Goal: Information Seeking & Learning: Learn about a topic

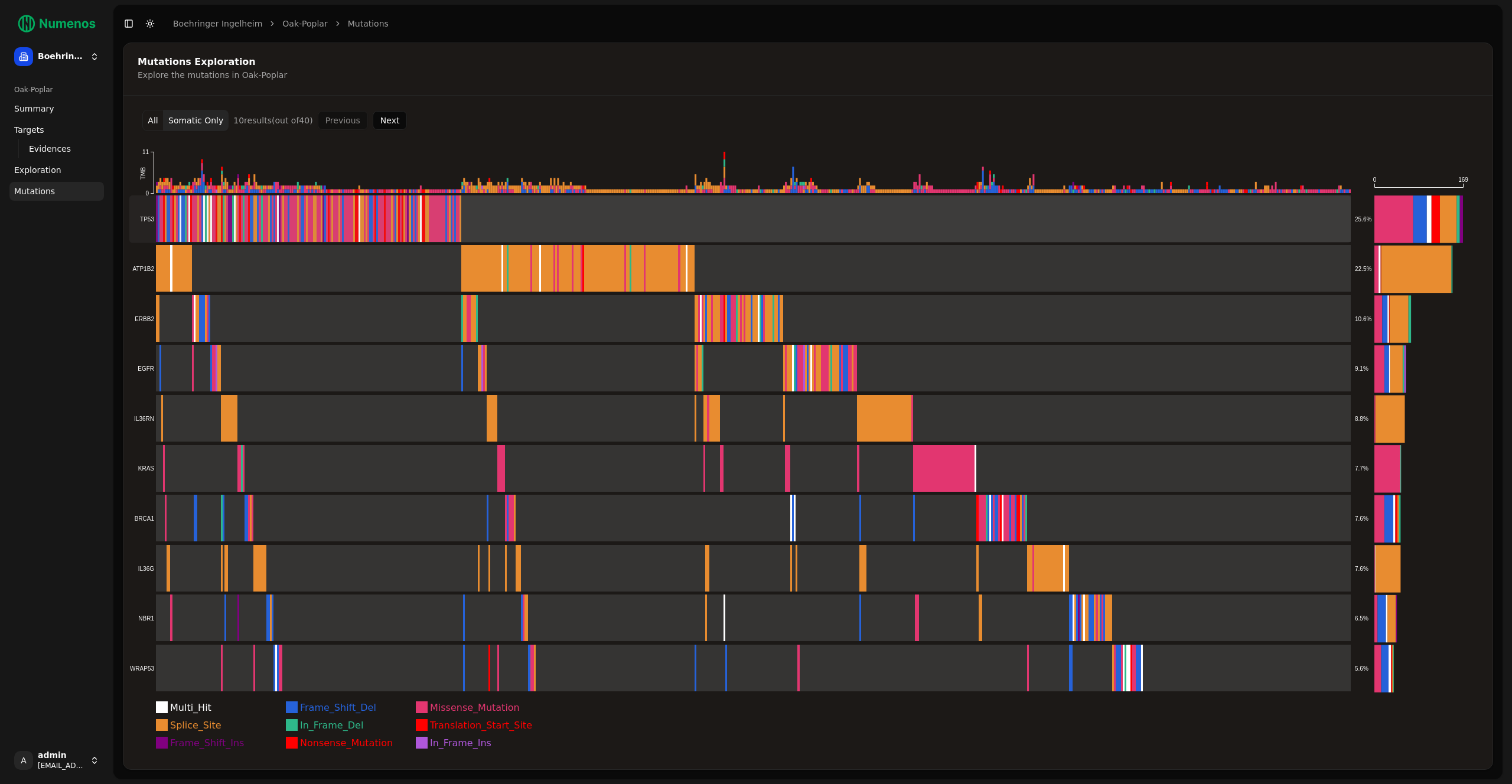
click at [241, 219] on rect at bounding box center [740, 219] width 1221 height 47
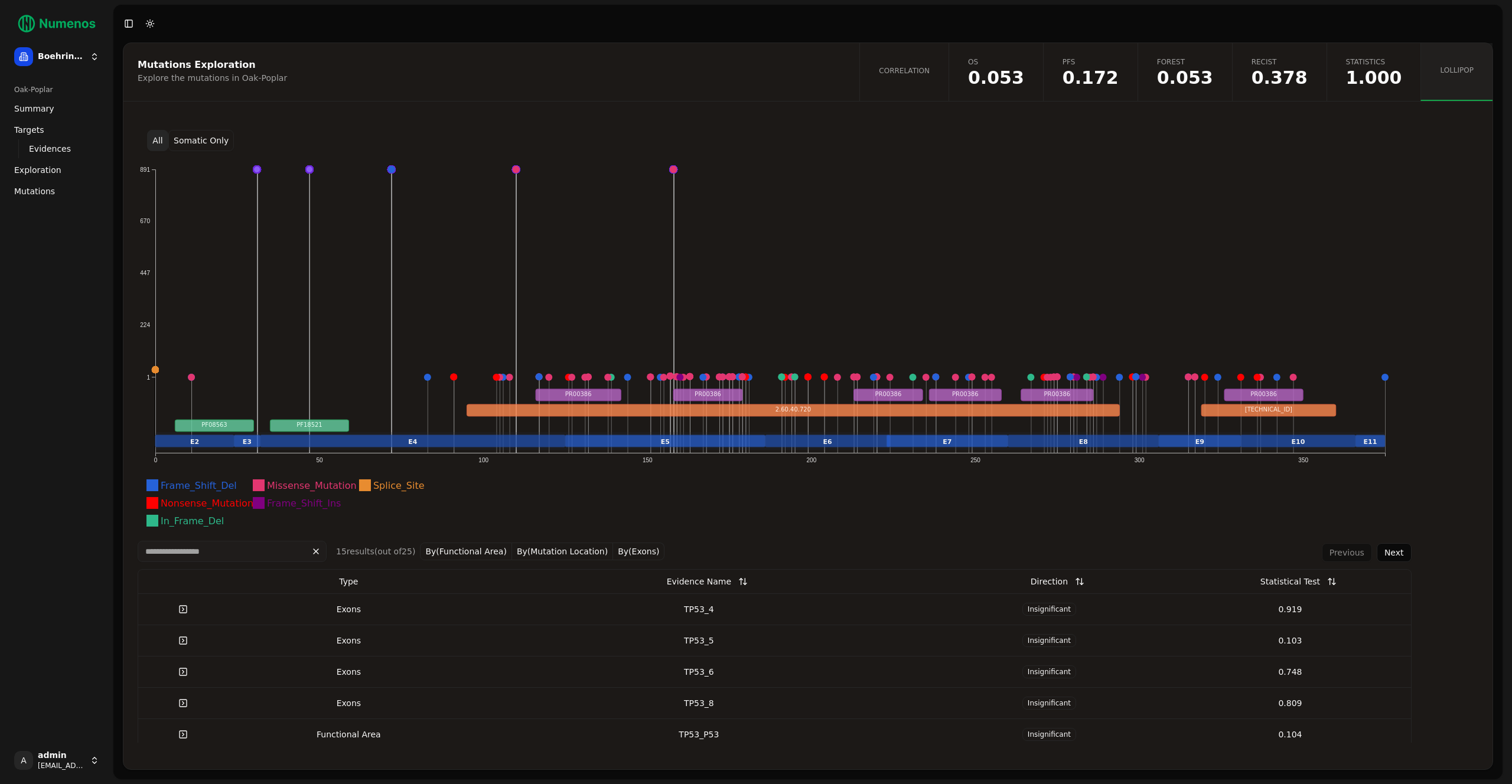
click at [52, 196] on span "Mutations" at bounding box center [34, 191] width 41 height 12
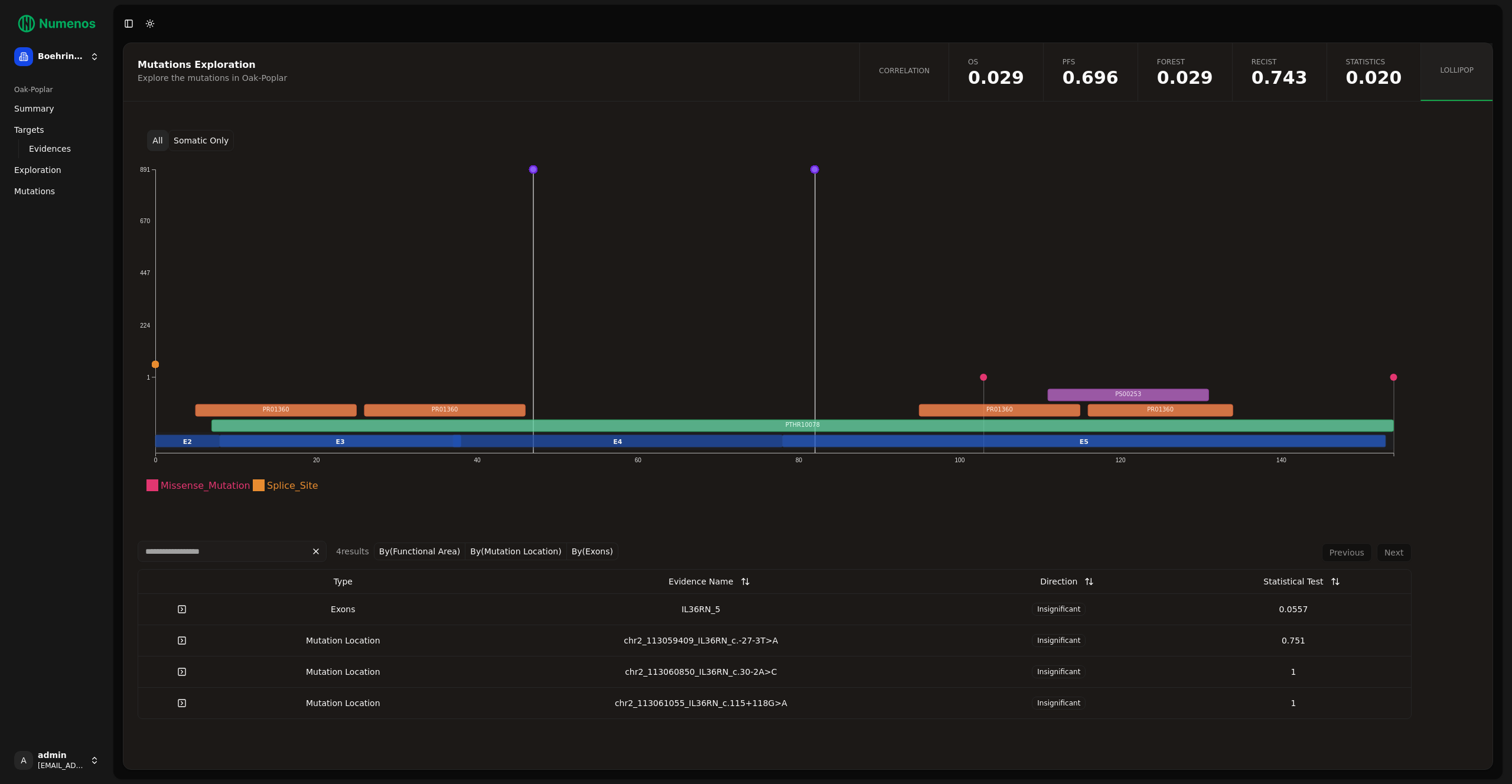
click at [191, 143] on button "Somatic Only" at bounding box center [201, 141] width 66 height 21
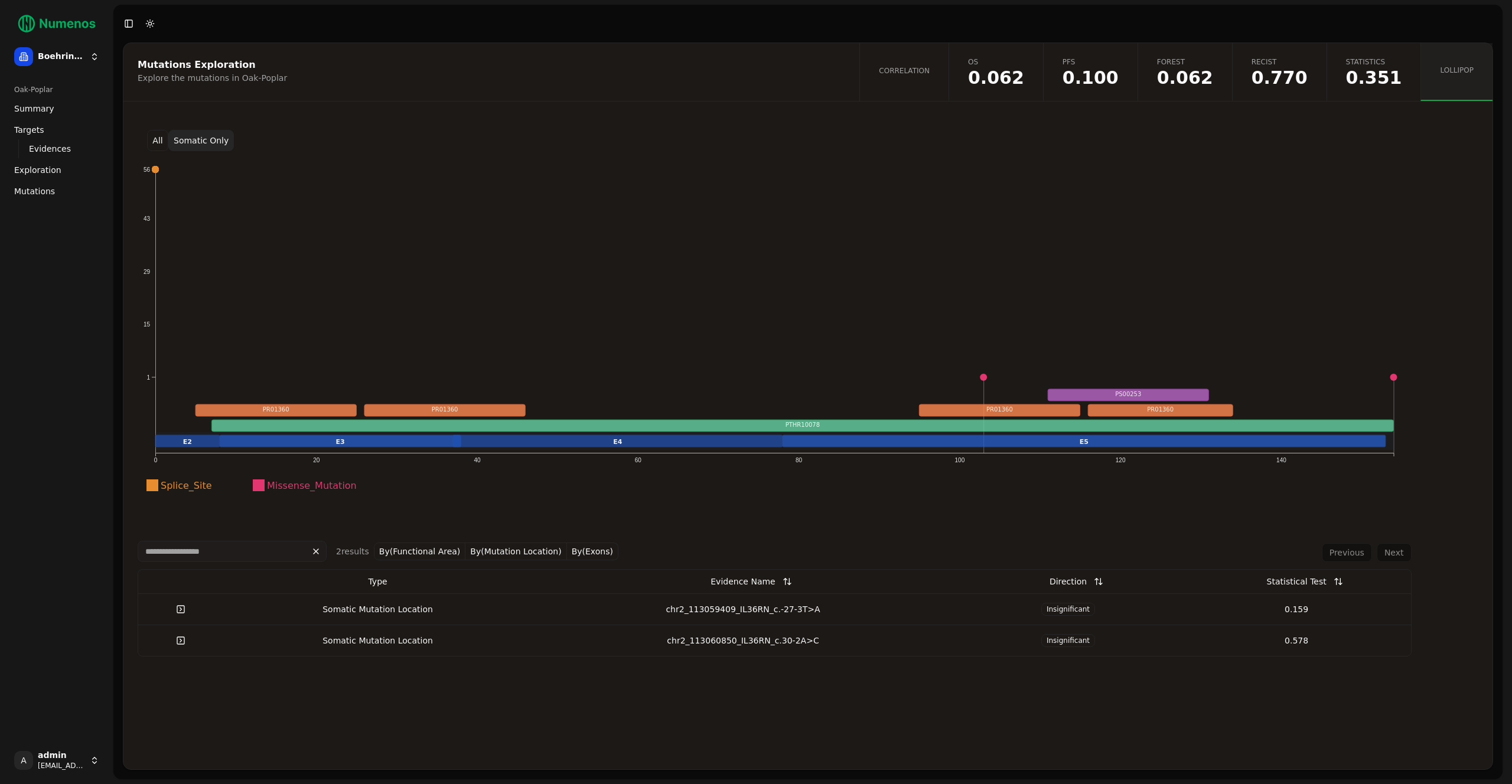
click at [430, 548] on button "By(Functional Area)" at bounding box center [420, 551] width 92 height 18
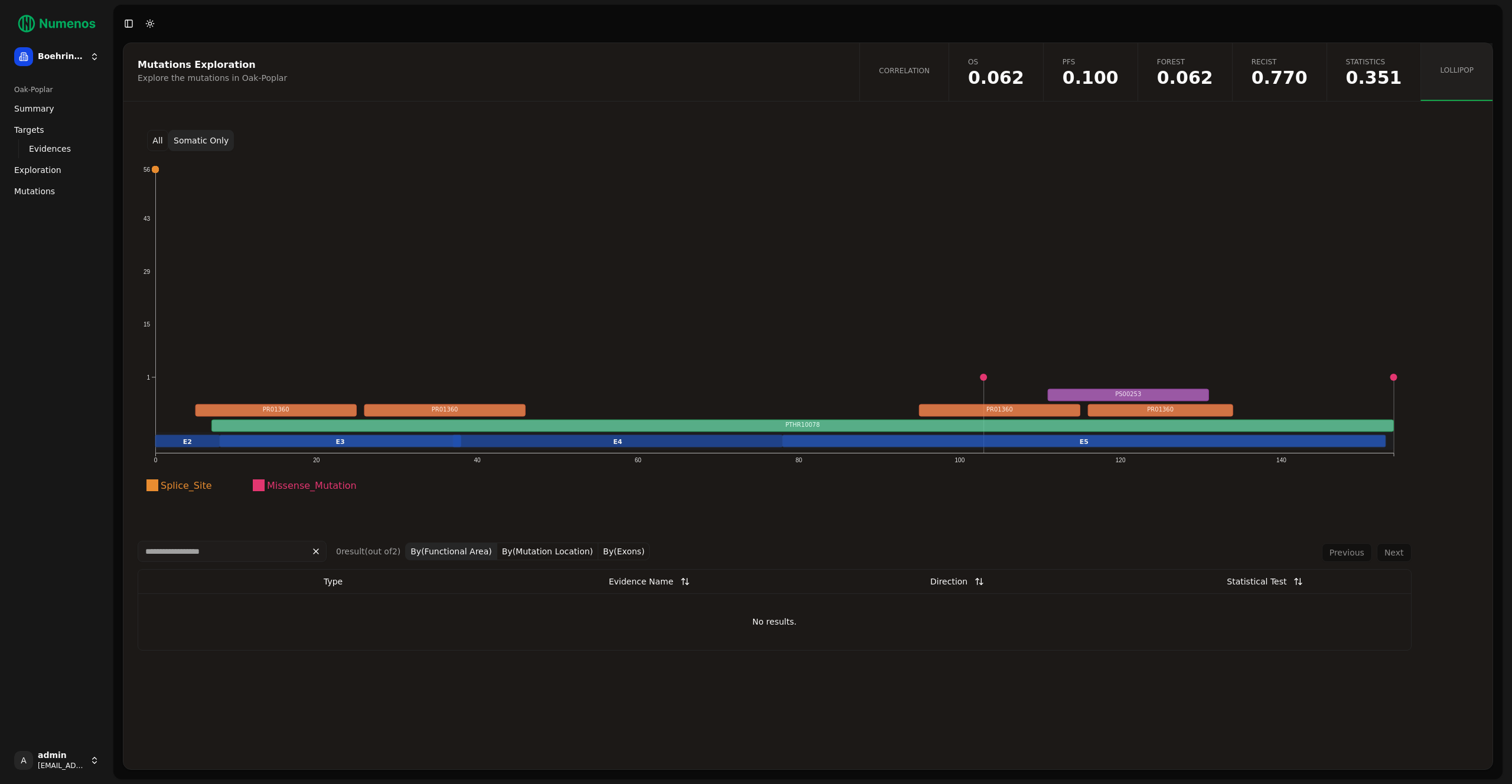
click at [552, 549] on button "By(Mutation Location)" at bounding box center [548, 551] width 101 height 18
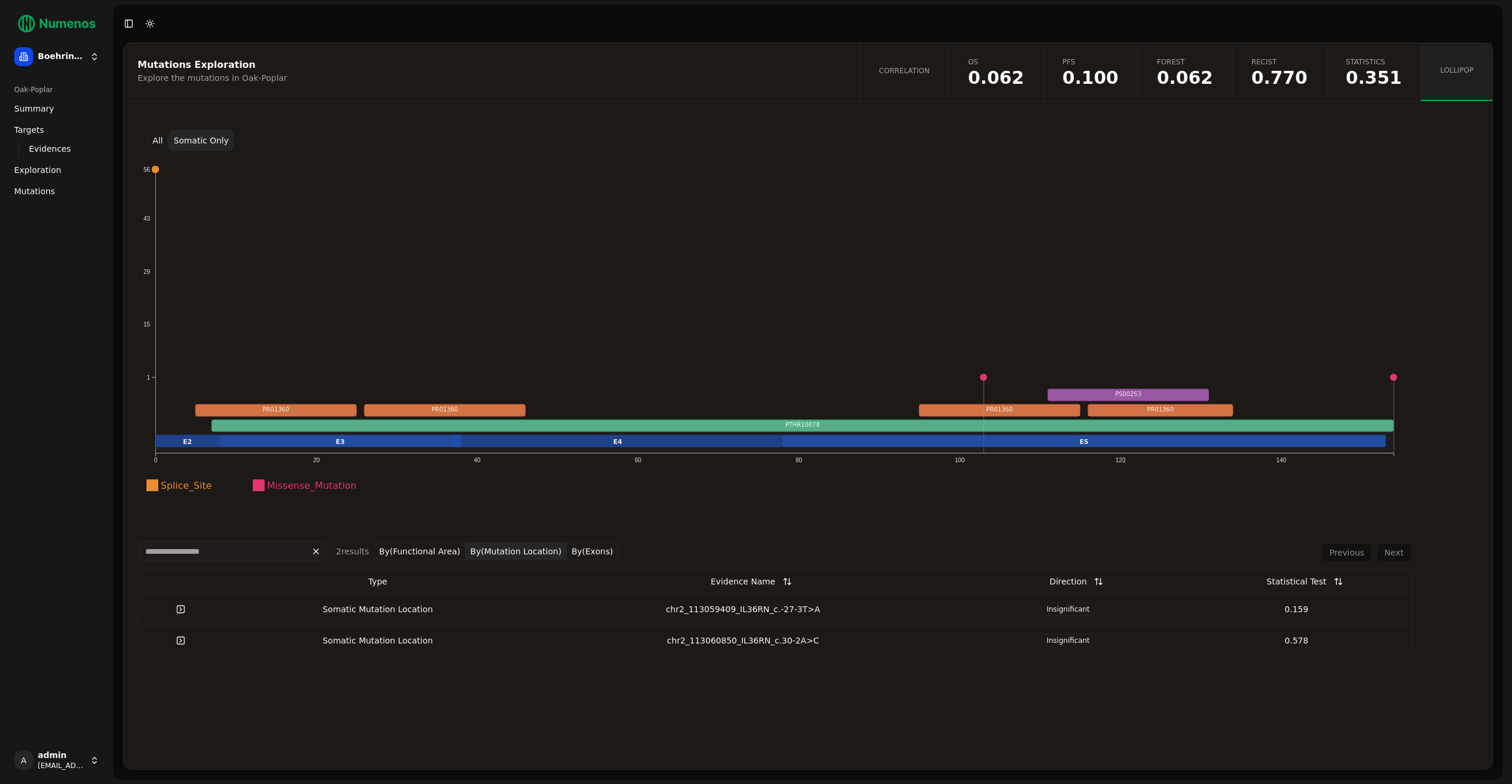
click at [588, 549] on button "By(Exons)" at bounding box center [592, 551] width 51 height 18
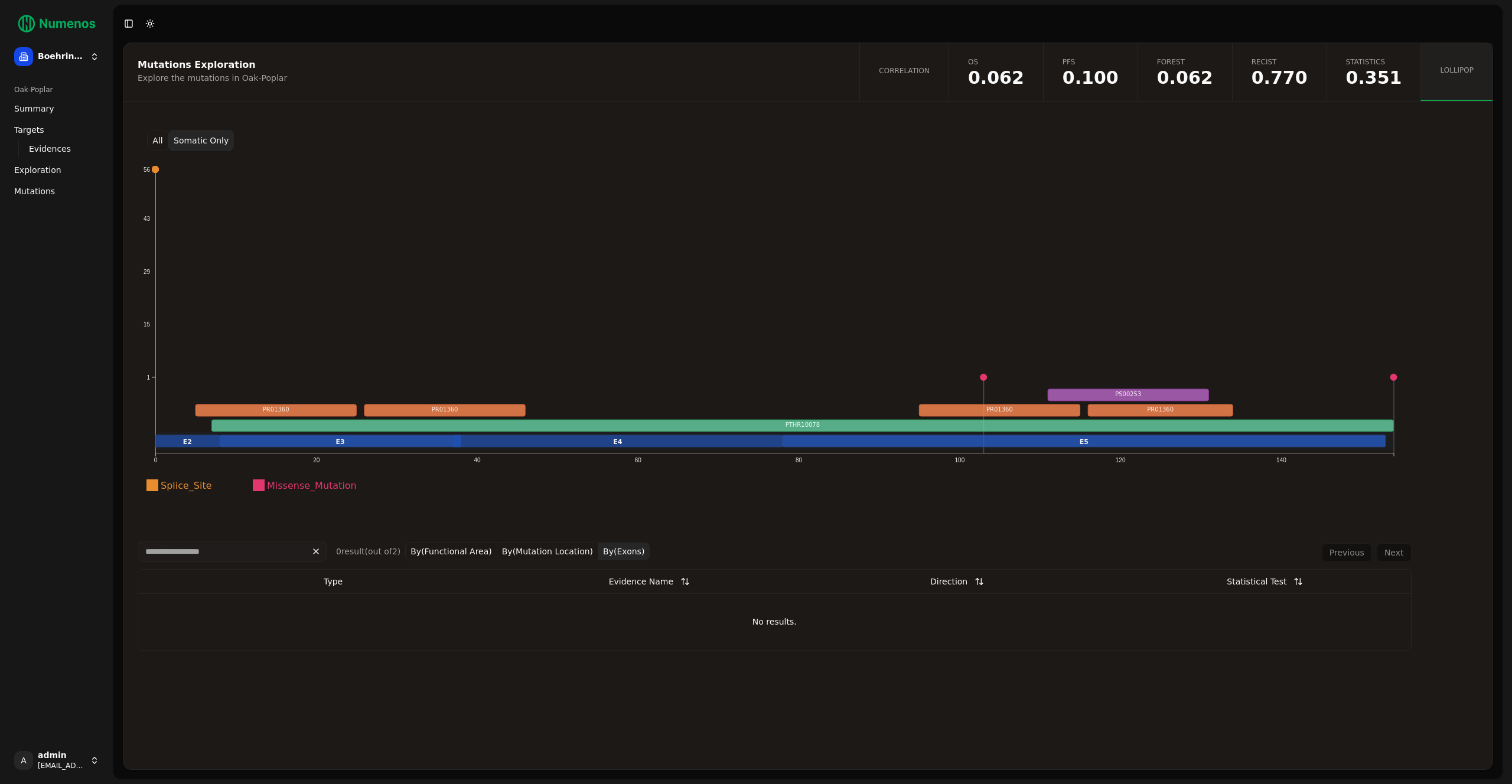
click at [151, 141] on button "All" at bounding box center [158, 141] width 21 height 21
click at [52, 197] on link "Mutations" at bounding box center [57, 191] width 95 height 19
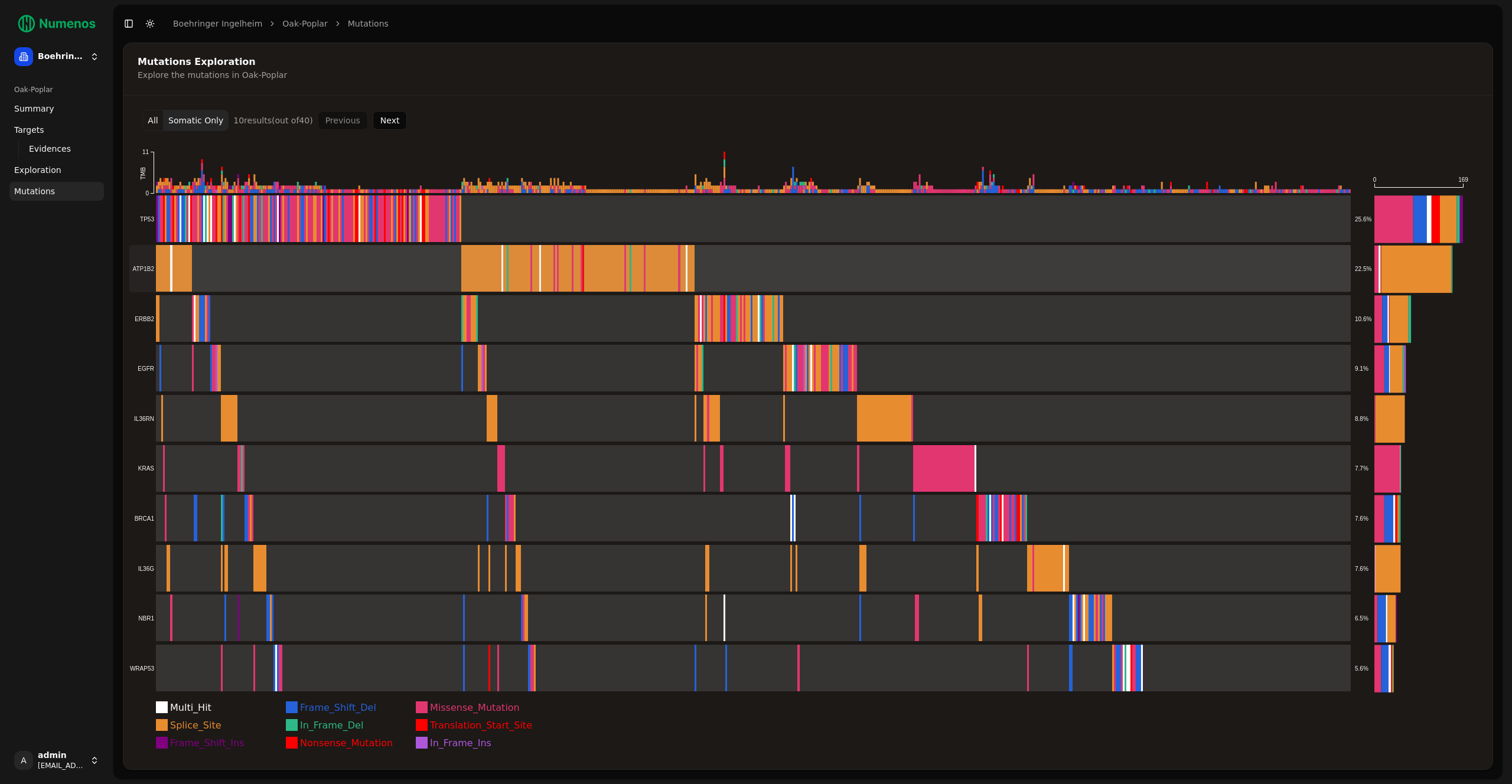
click at [517, 265] on rect at bounding box center [740, 269] width 1221 height 47
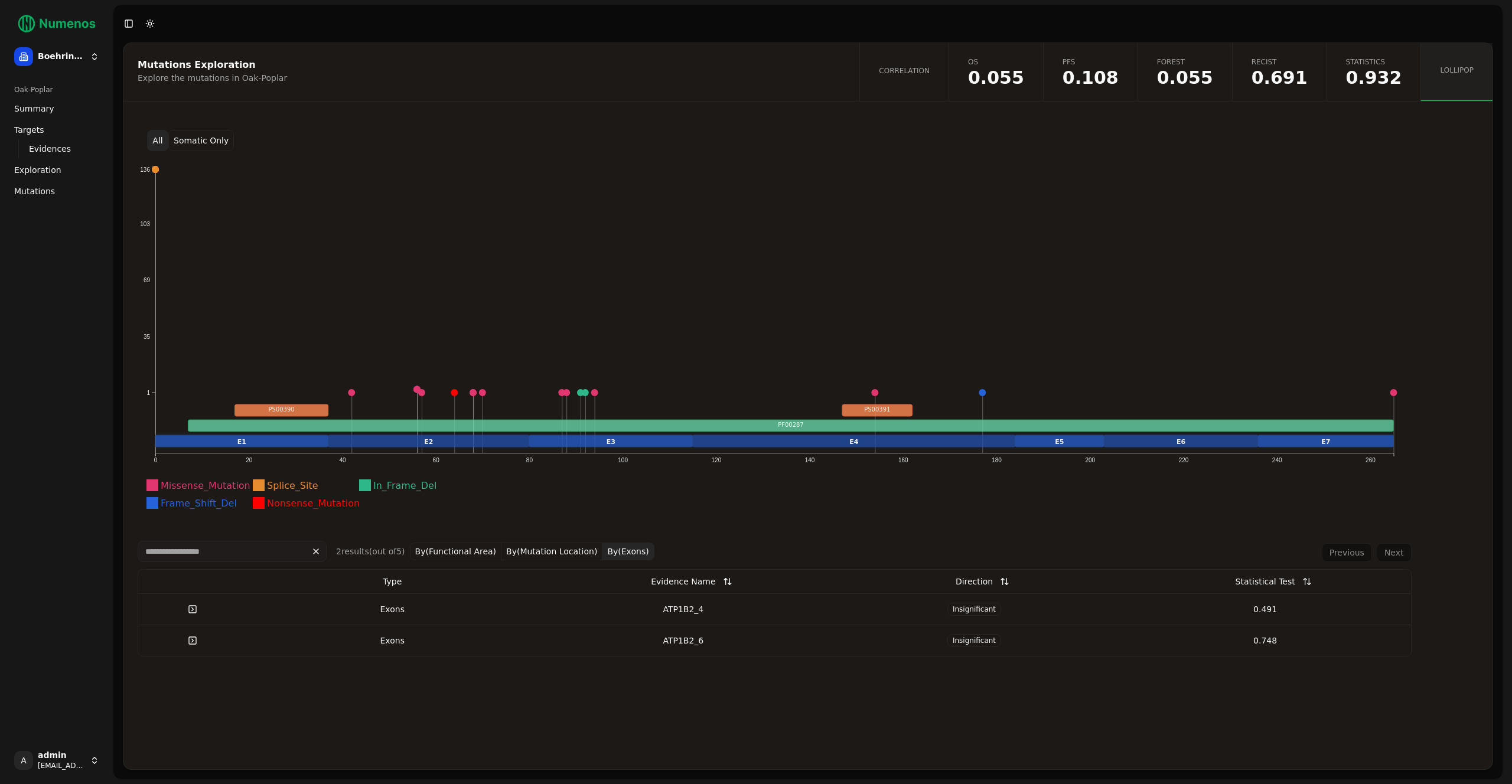
click at [204, 137] on button "Somatic Only" at bounding box center [201, 141] width 66 height 21
